Goal: Information Seeking & Learning: Find specific page/section

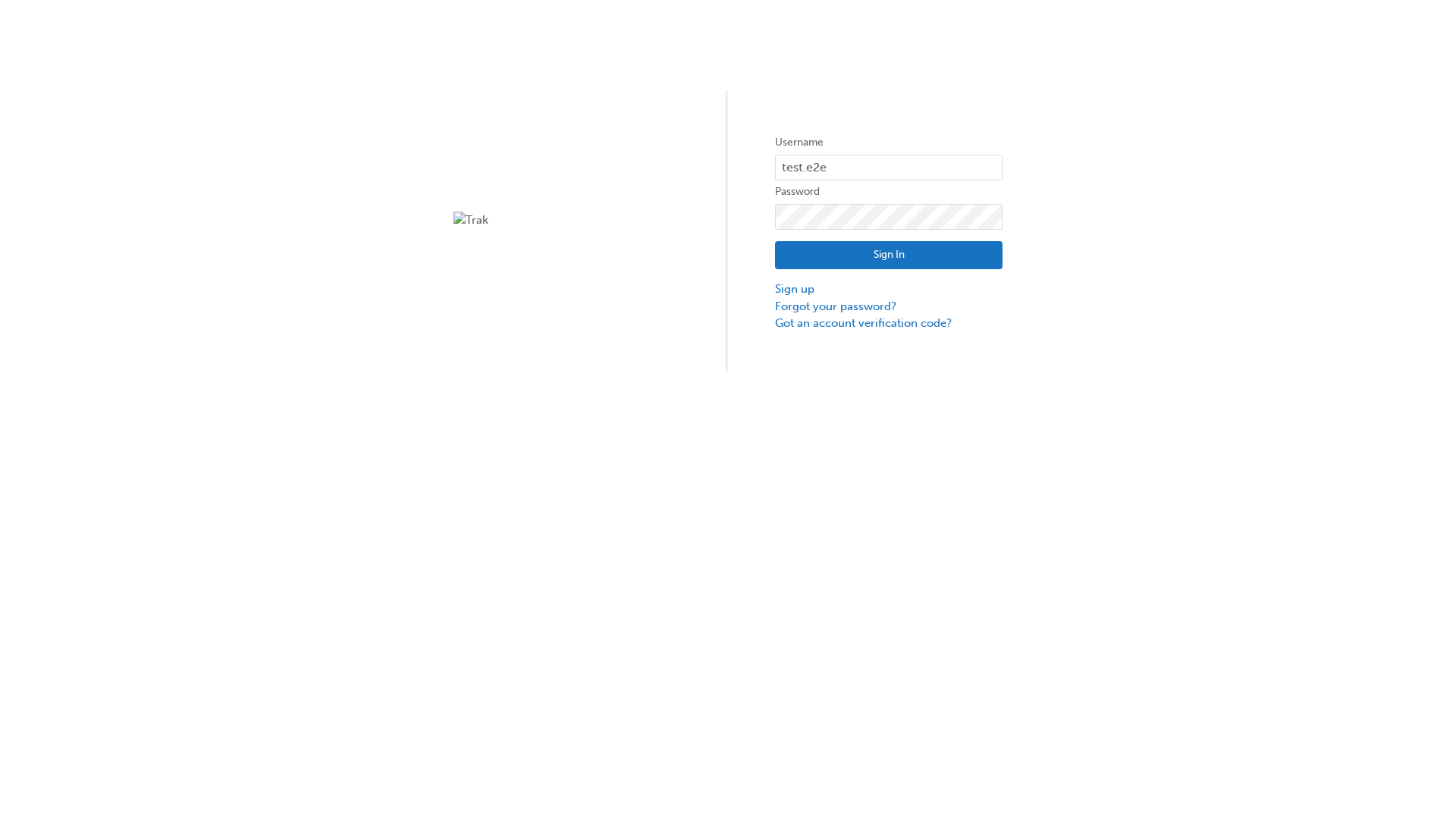
type input "test.e2e.user1"
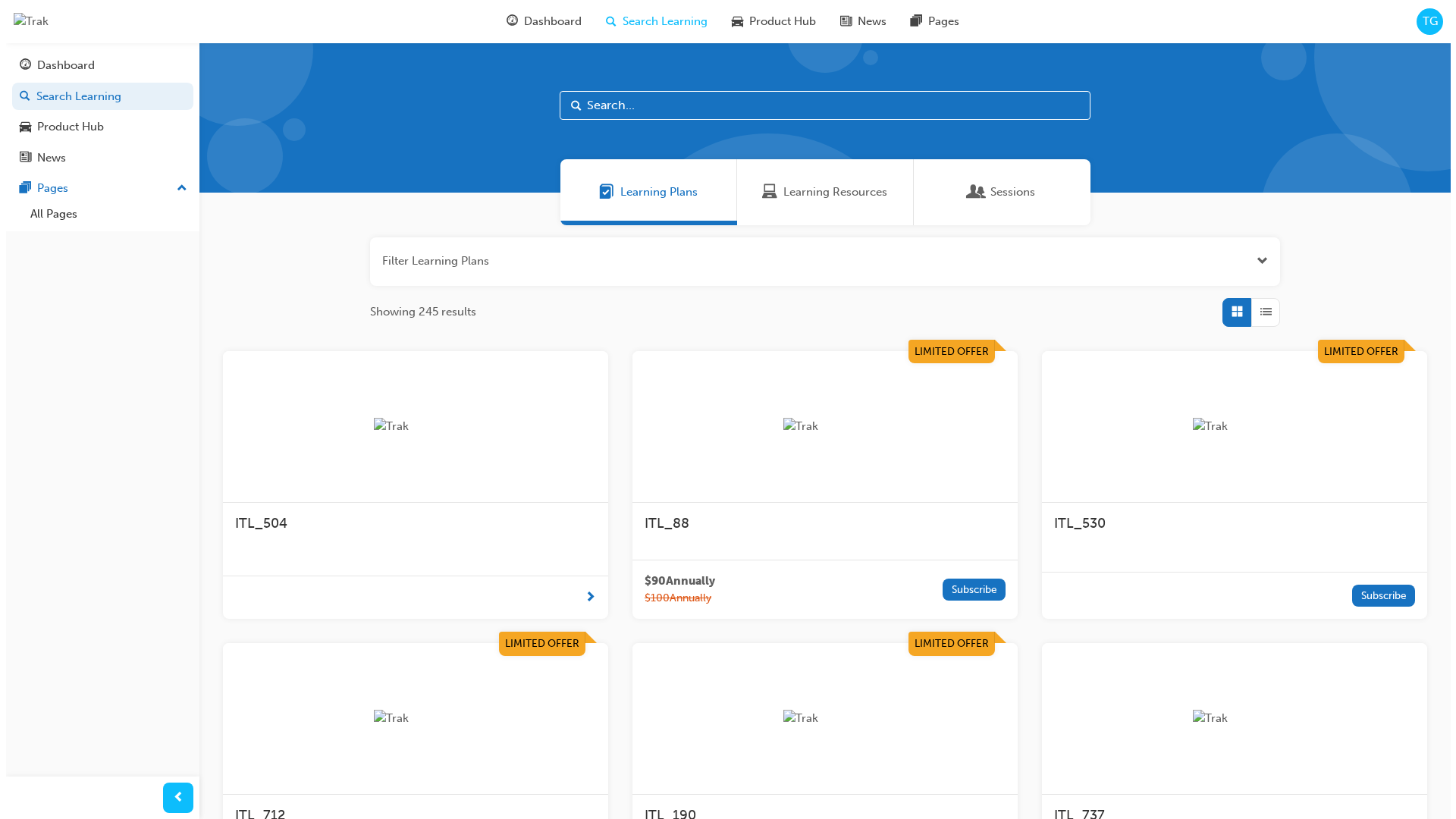
scroll to position [49, 0]
